Goal: Task Accomplishment & Management: Use online tool/utility

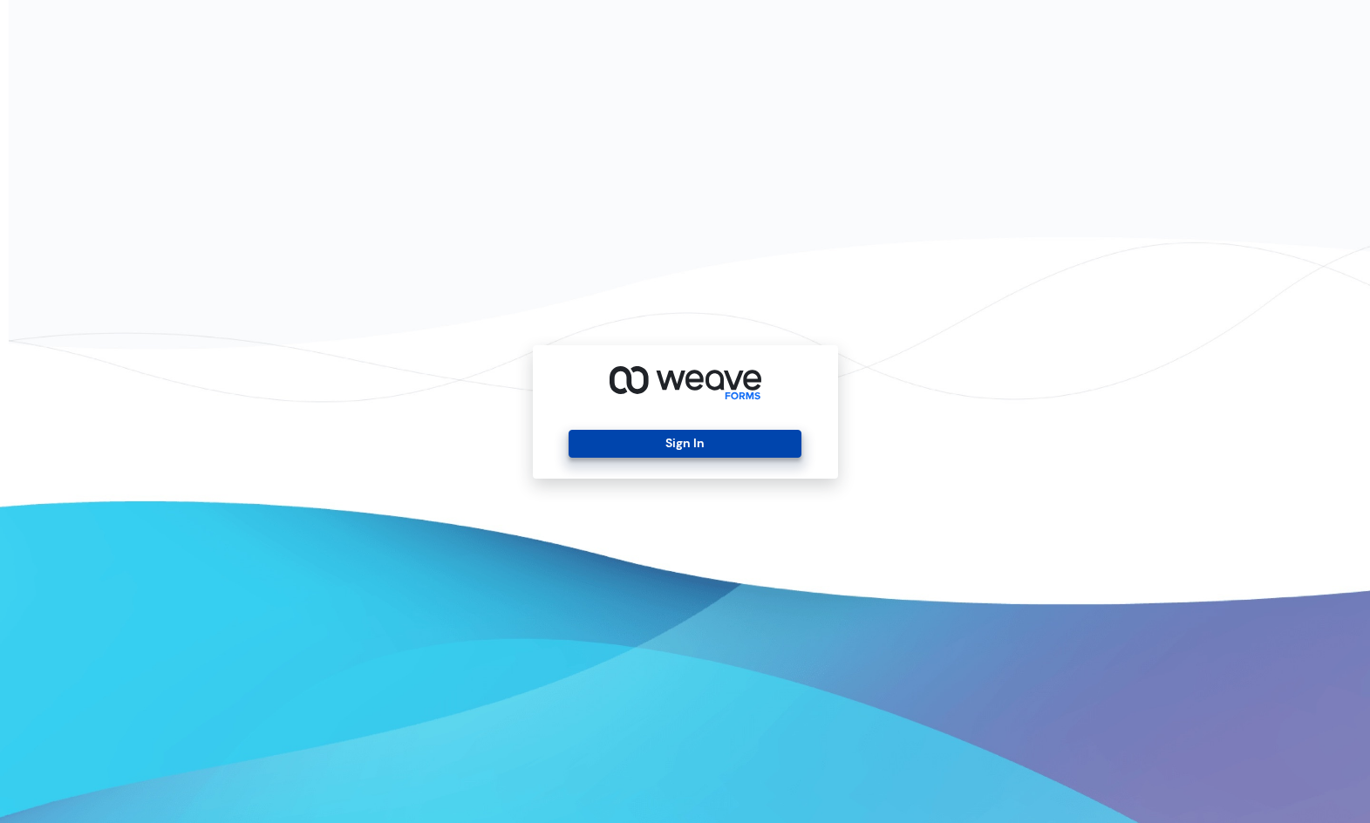
click at [705, 456] on button "Sign In" at bounding box center [684, 444] width 233 height 28
click at [674, 443] on button "Sign In" at bounding box center [684, 444] width 233 height 28
